Goal: Task Accomplishment & Management: Complete application form

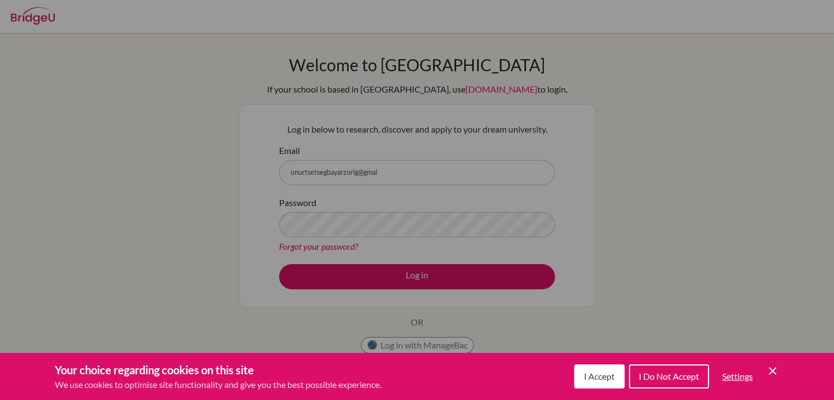
click at [599, 369] on button "I Accept" at bounding box center [599, 376] width 50 height 24
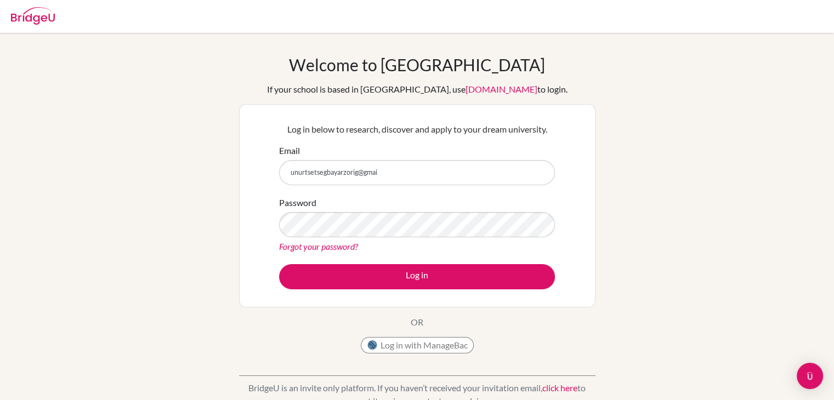
click at [399, 190] on form "Email unurtsetsegbayarzorig@gmai Password Forgot your password? Log in" at bounding box center [417, 216] width 276 height 145
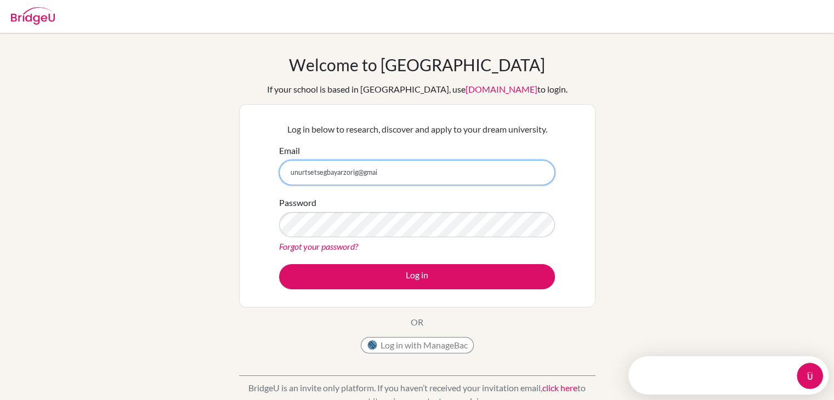
click at [326, 180] on input "unurtsetsegbayarzorig@gmai" at bounding box center [417, 172] width 276 height 25
type input "[EMAIL_ADDRESS][DOMAIN_NAME]"
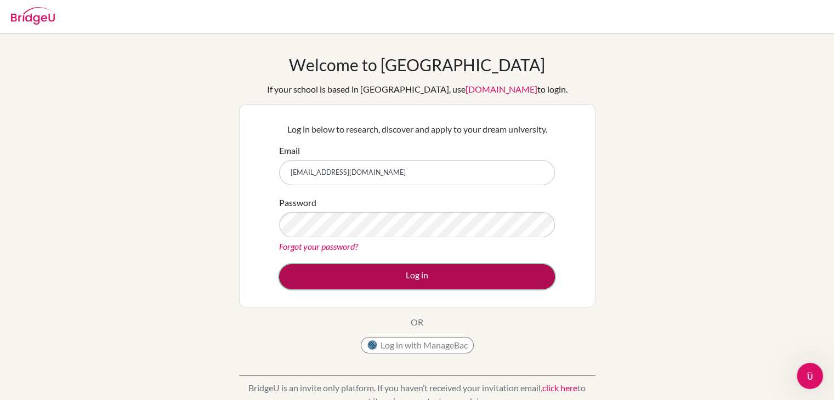
click at [508, 279] on button "Log in" at bounding box center [417, 276] width 276 height 25
